Goal: Task Accomplishment & Management: Use online tool/utility

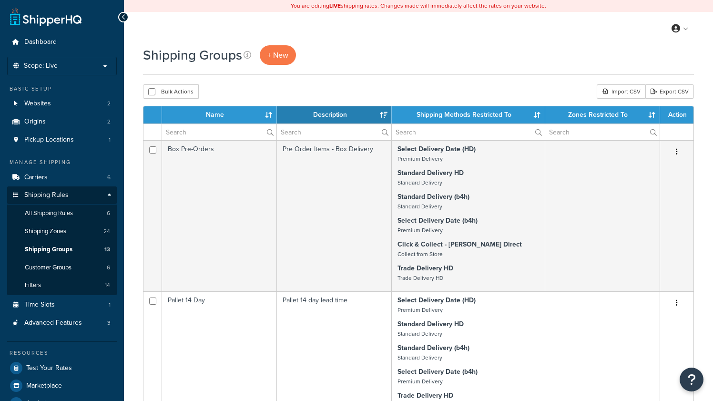
select select "15"
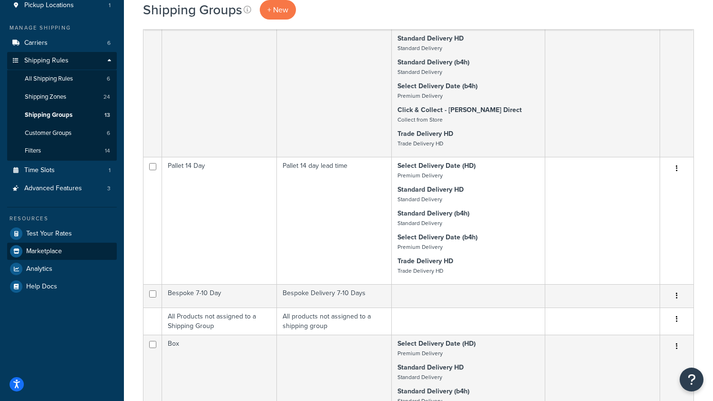
scroll to position [135, 0]
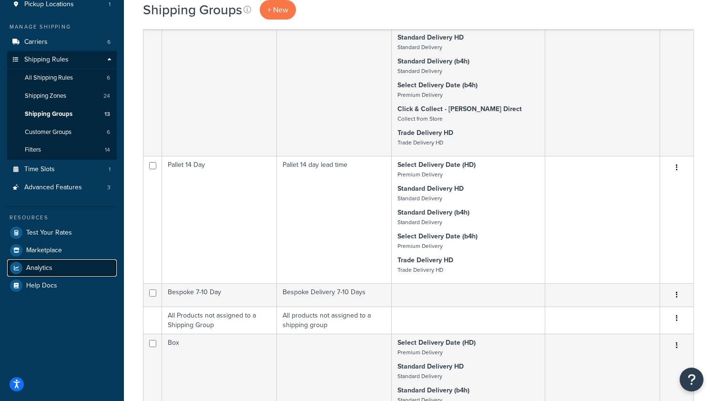
click at [49, 268] on span "Analytics" at bounding box center [39, 268] width 26 height 8
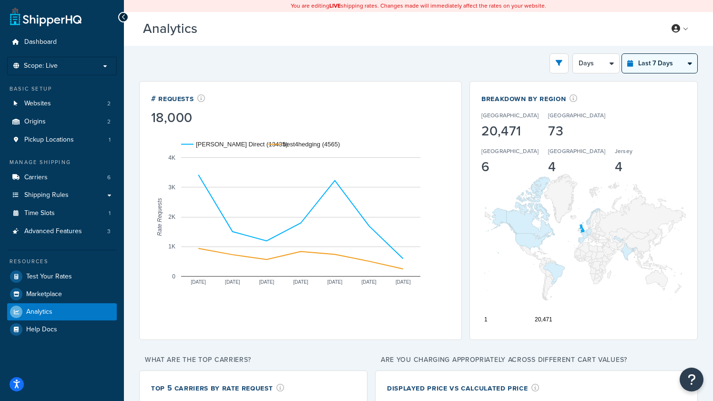
click at [664, 60] on select "Last 24 Hours Last 7 Days Last 30 Days Last 3 Months Last 6 Months Last 12 Mont…" at bounding box center [659, 63] width 75 height 19
select select "last_3_months"
select select "1w"
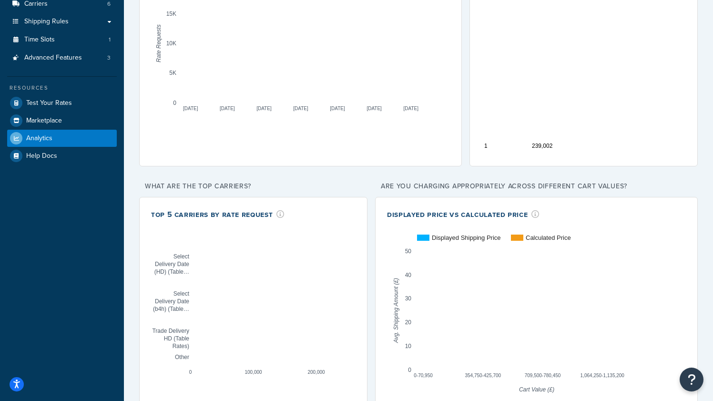
scroll to position [207, 0]
